Goal: Task Accomplishment & Management: Use online tool/utility

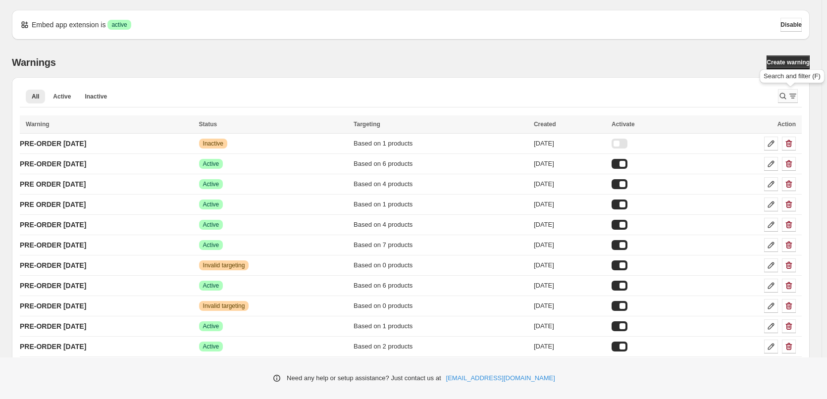
click at [792, 94] on icon "Search and filter results" at bounding box center [793, 96] width 10 height 10
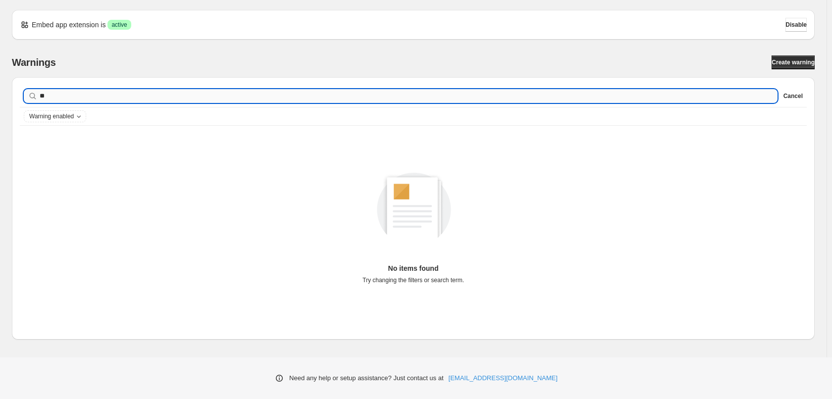
type input "*"
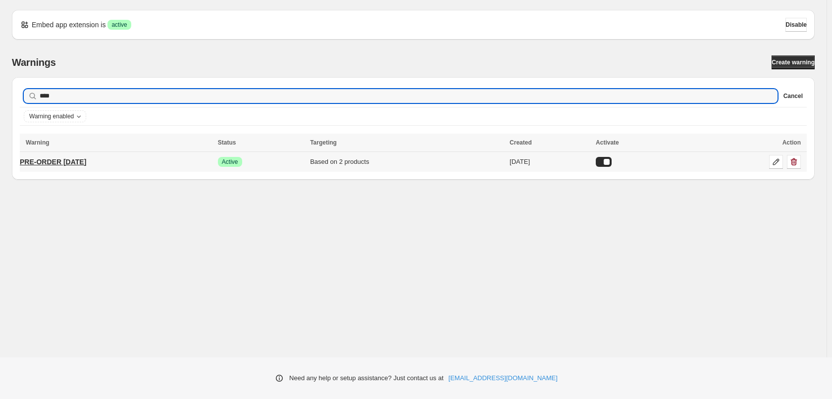
type input "****"
click at [86, 160] on p "PRE-ORDER [DATE]" at bounding box center [53, 162] width 66 height 10
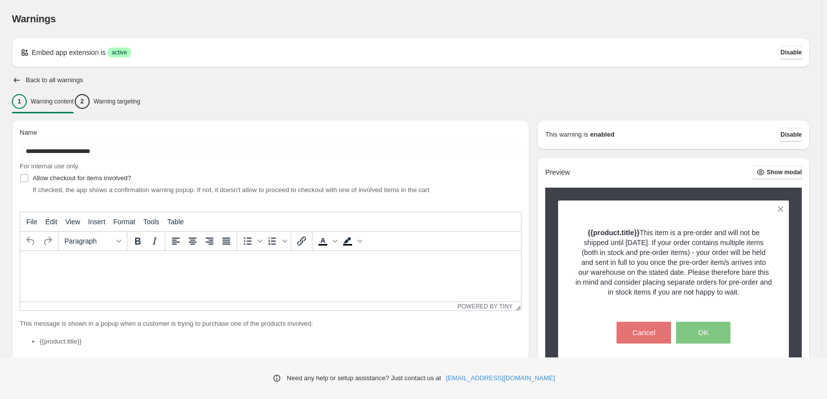
type input "**********"
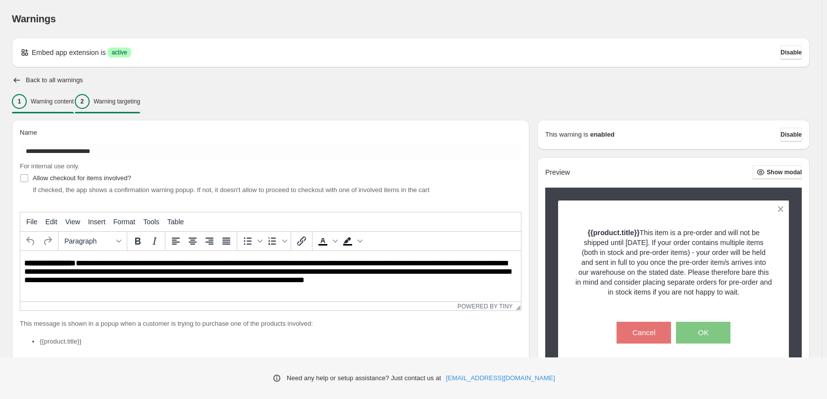
click at [129, 103] on p "Warning targeting" at bounding box center [117, 102] width 47 height 8
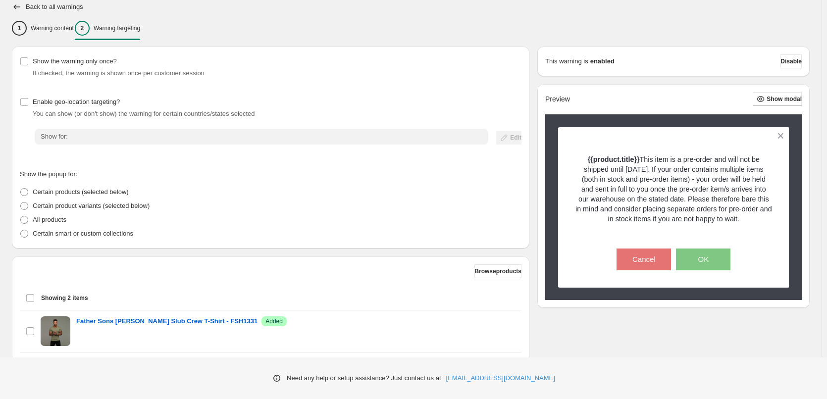
scroll to position [179, 0]
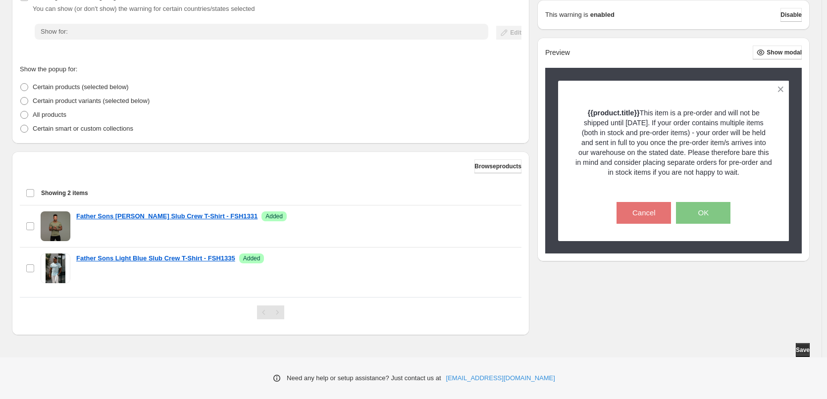
click at [30, 192] on div "Select all 2 items Showing 2 items" at bounding box center [271, 193] width 490 height 24
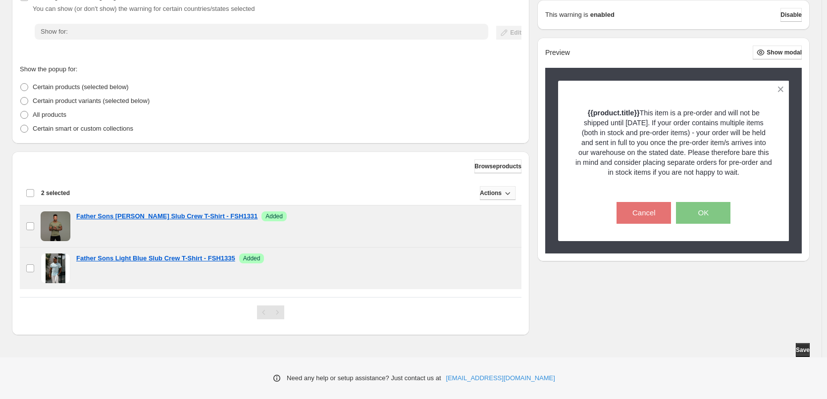
click at [491, 193] on span "Actions" at bounding box center [491, 193] width 22 height 8
click at [492, 215] on span "Remove" at bounding box center [495, 214] width 24 height 7
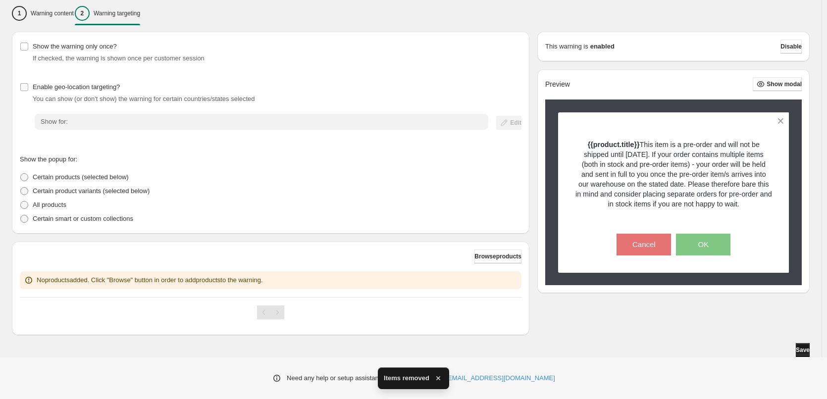
scroll to position [89, 0]
click at [803, 348] on span "Save" at bounding box center [803, 350] width 14 height 8
